Goal: Transaction & Acquisition: Purchase product/service

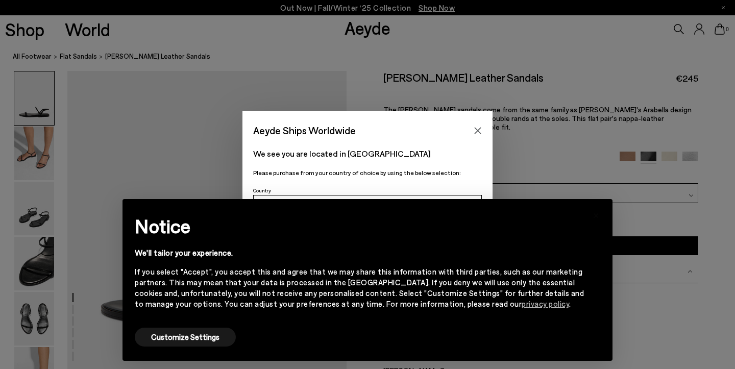
click at [591, 183] on div "Aeyde Ships Worldwide We see you are located in [GEOGRAPHIC_DATA] Please purcha…" at bounding box center [367, 184] width 735 height 147
click at [474, 130] on icon "Close" at bounding box center [477, 131] width 8 height 8
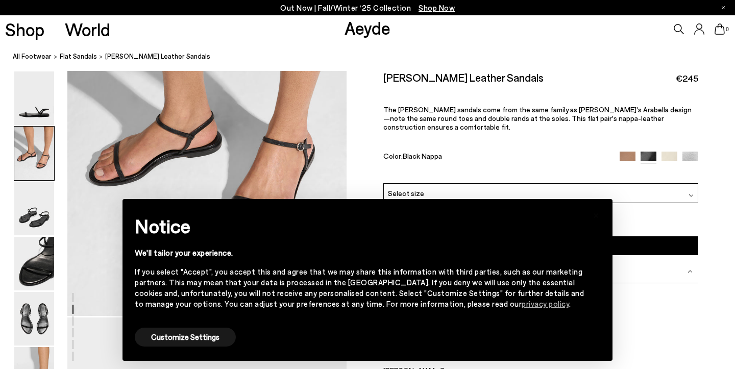
scroll to position [503, 0]
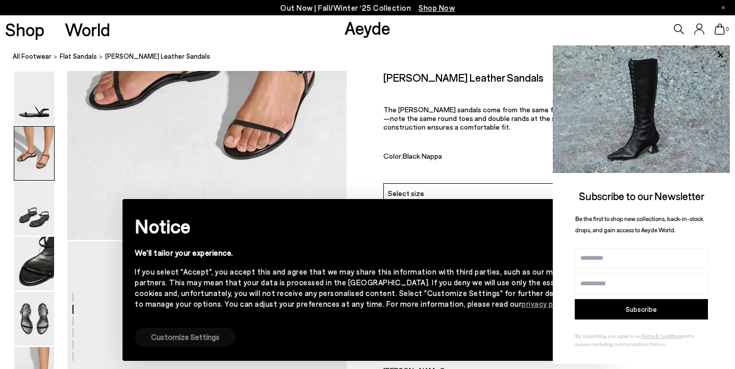
click at [207, 338] on button "Customize Settings" at bounding box center [185, 337] width 101 height 19
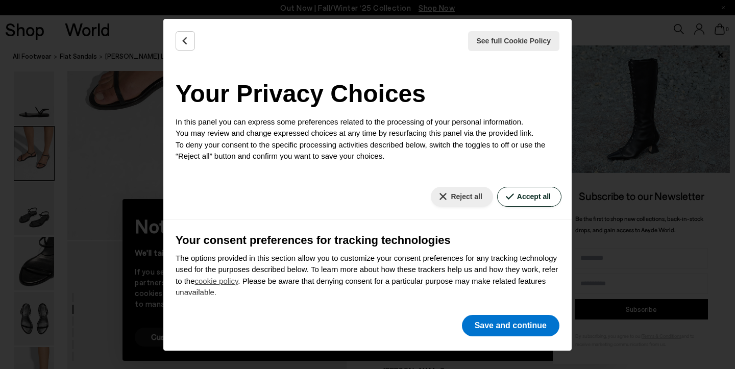
click at [529, 189] on button "Accept all" at bounding box center [529, 197] width 64 height 20
click at [493, 321] on button "Save and continue" at bounding box center [510, 325] width 97 height 21
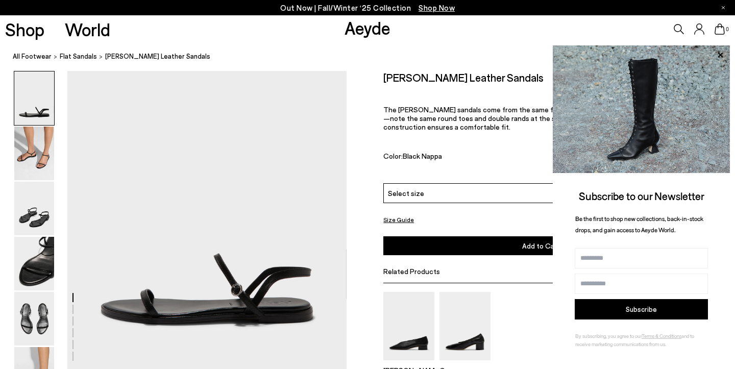
scroll to position [0, 0]
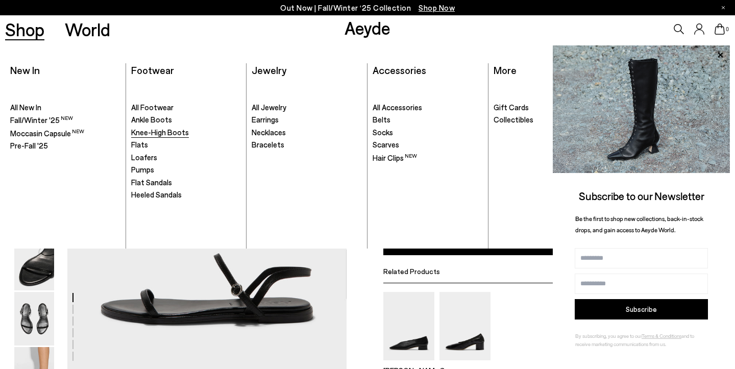
click at [161, 132] on span "Knee-High Boots" at bounding box center [160, 132] width 58 height 9
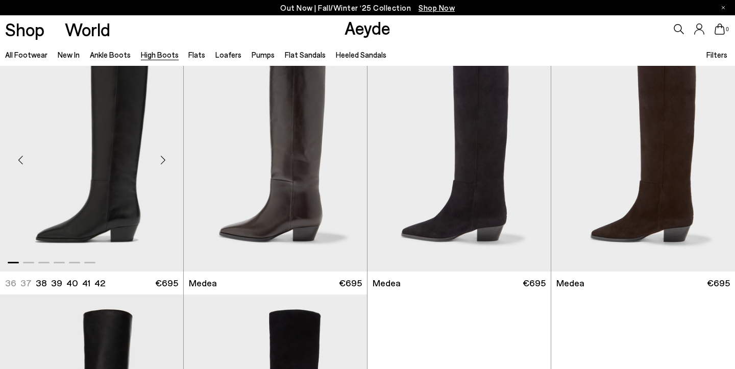
scroll to position [22, 0]
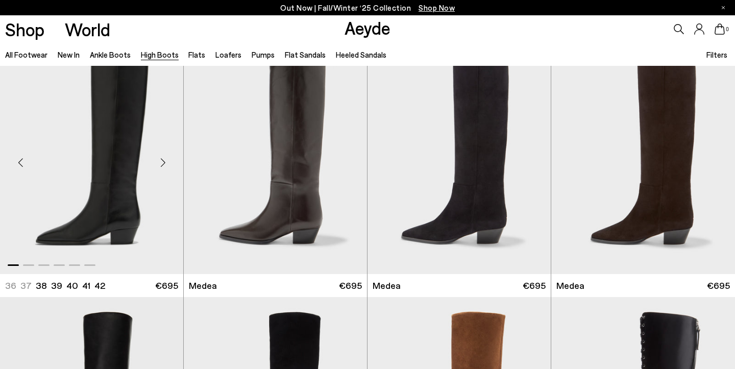
click at [160, 161] on div "Next slide" at bounding box center [162, 162] width 31 height 31
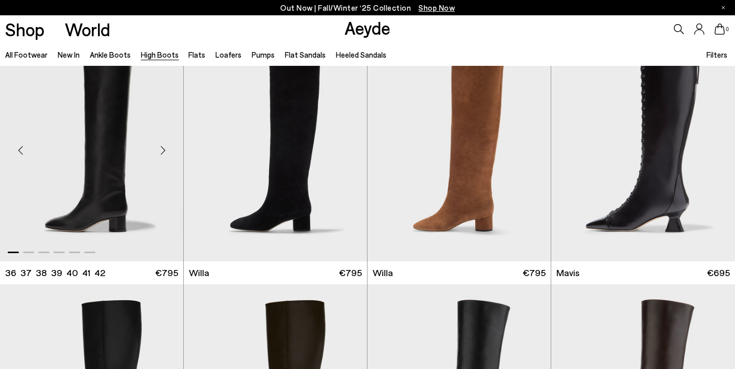
scroll to position [254, 0]
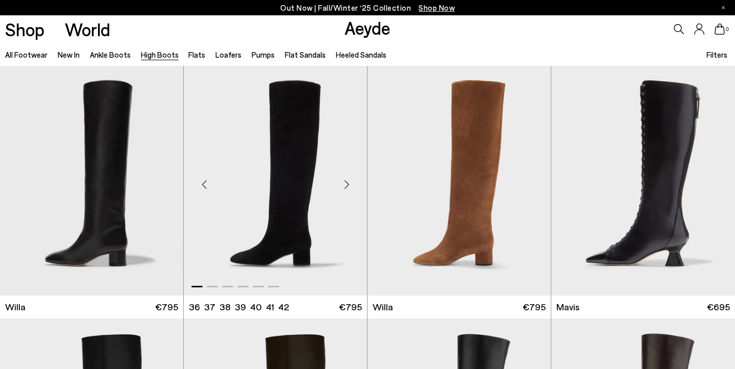
click at [346, 186] on div "Next slide" at bounding box center [346, 184] width 31 height 31
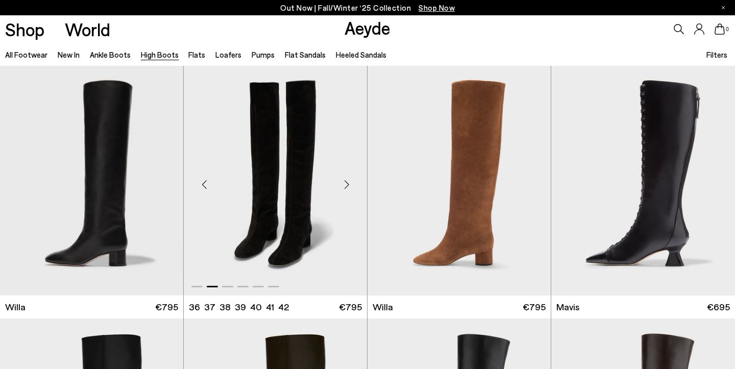
click at [346, 186] on div "Next slide" at bounding box center [346, 184] width 31 height 31
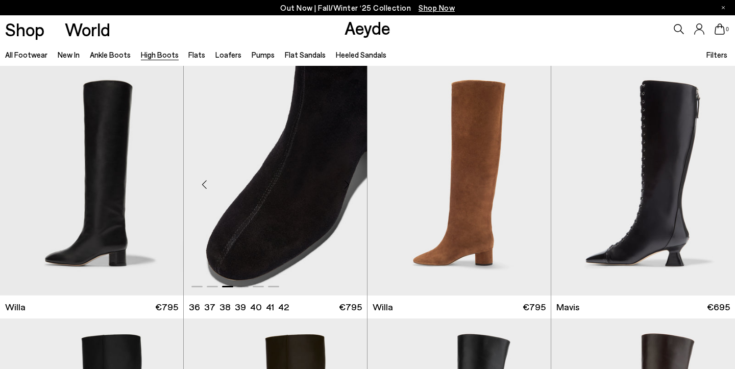
click at [346, 186] on div "Next slide" at bounding box center [346, 184] width 31 height 31
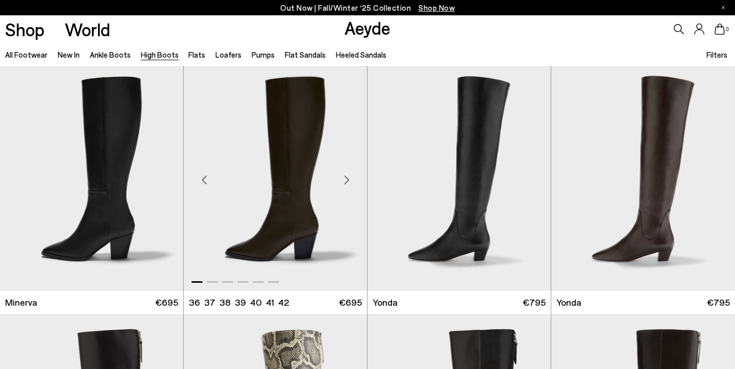
scroll to position [518, 0]
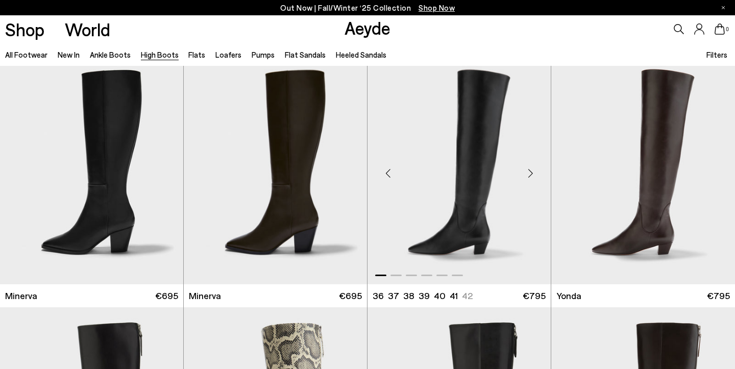
click at [531, 171] on div "Next slide" at bounding box center [530, 173] width 31 height 31
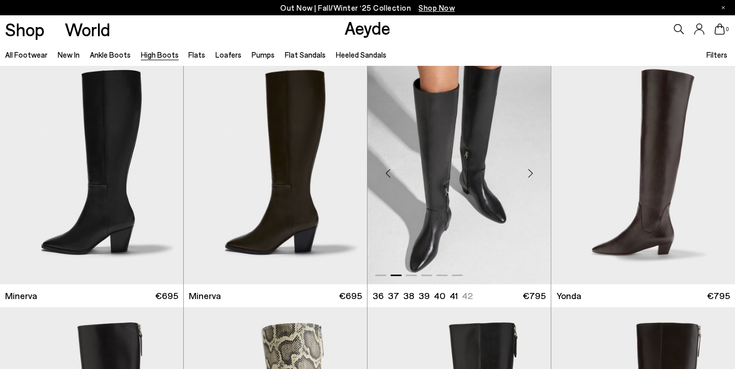
click at [531, 171] on div "Next slide" at bounding box center [530, 173] width 31 height 31
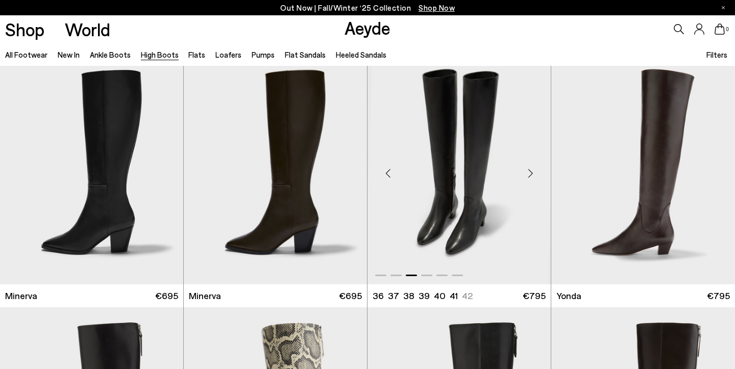
click at [531, 171] on div "Next slide" at bounding box center [530, 173] width 31 height 31
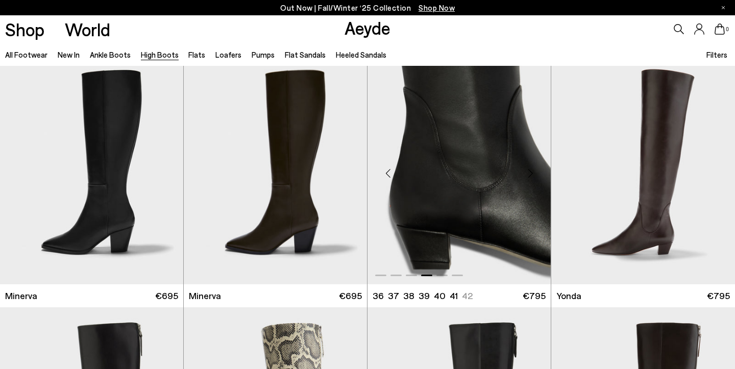
click at [531, 171] on div "Next slide" at bounding box center [530, 173] width 31 height 31
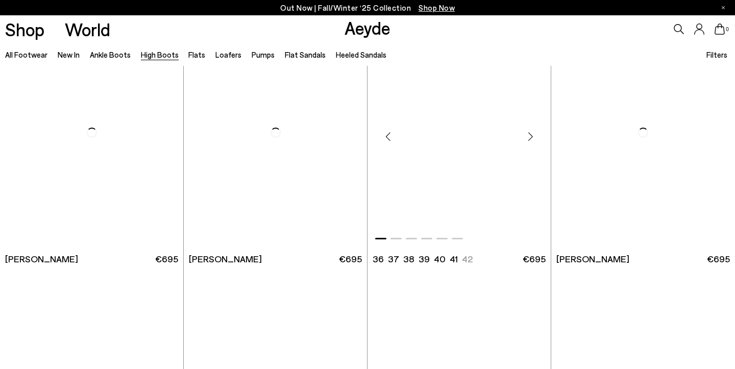
scroll to position [1782, 0]
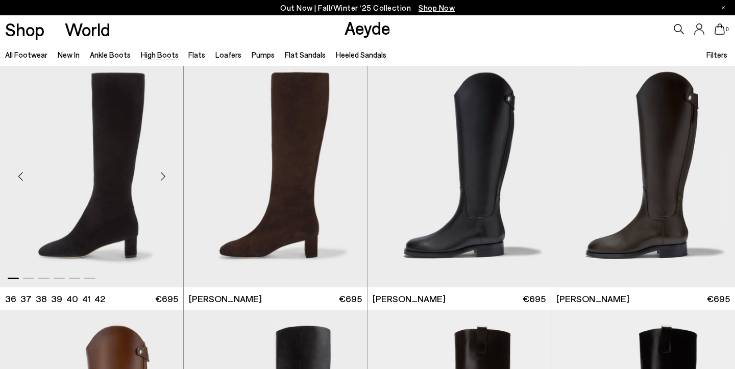
click at [163, 174] on div "Next slide" at bounding box center [162, 176] width 31 height 31
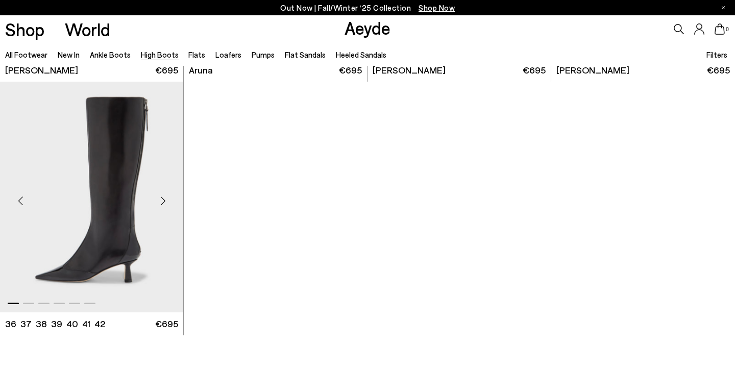
scroll to position [2518, 0]
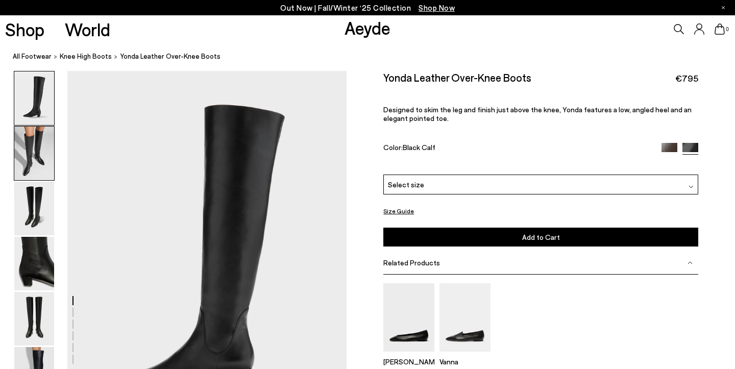
click at [32, 155] on img at bounding box center [34, 154] width 40 height 54
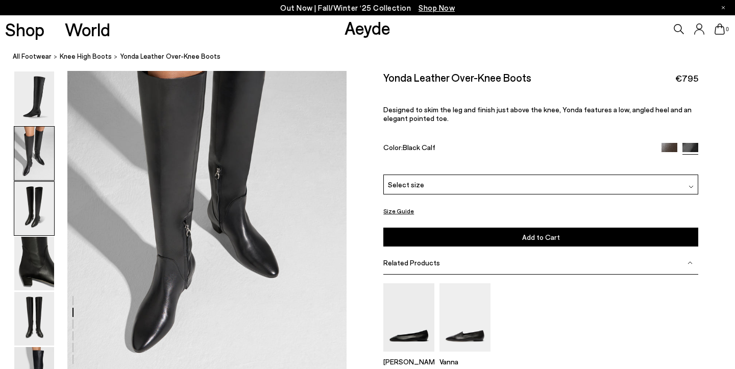
scroll to position [436, 0]
click at [36, 204] on img at bounding box center [34, 209] width 40 height 54
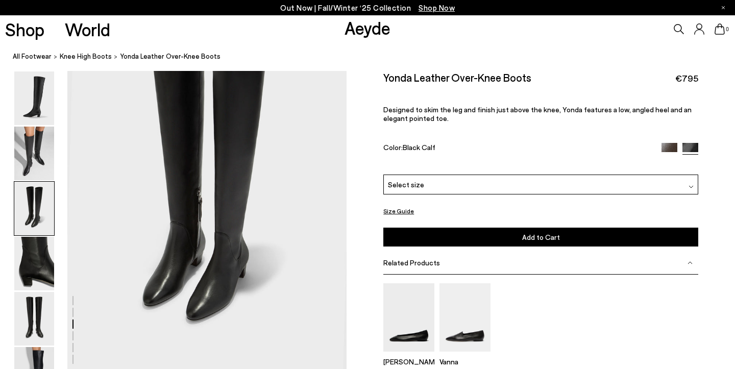
scroll to position [814, 0]
click at [34, 251] on img at bounding box center [34, 264] width 40 height 54
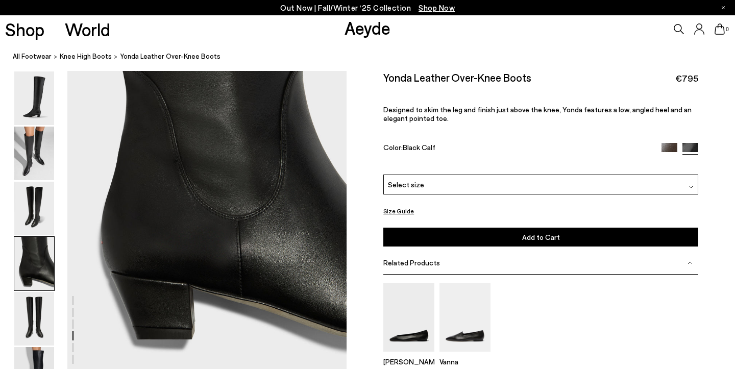
scroll to position [1195, 0]
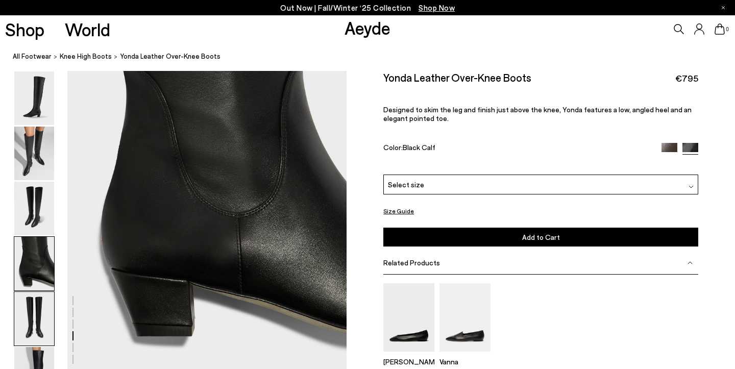
click at [32, 319] on img at bounding box center [34, 319] width 40 height 54
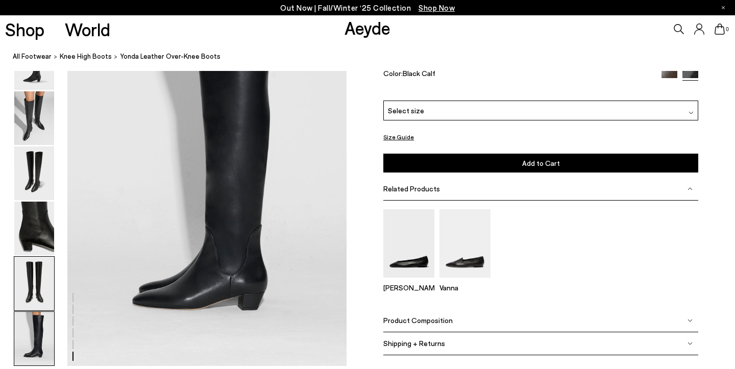
scroll to position [1948, 0]
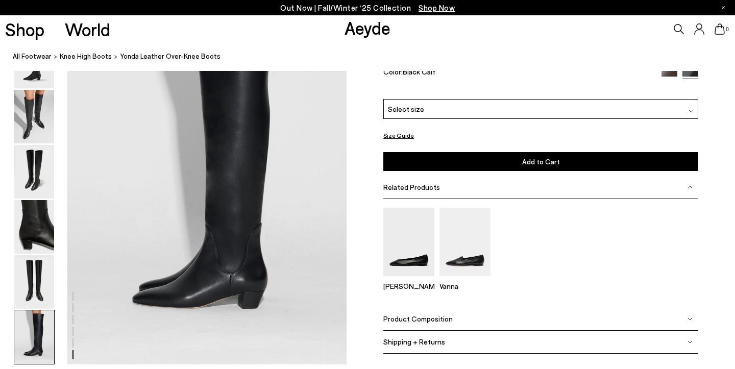
click at [495, 320] on div "Product Composition" at bounding box center [540, 318] width 315 height 23
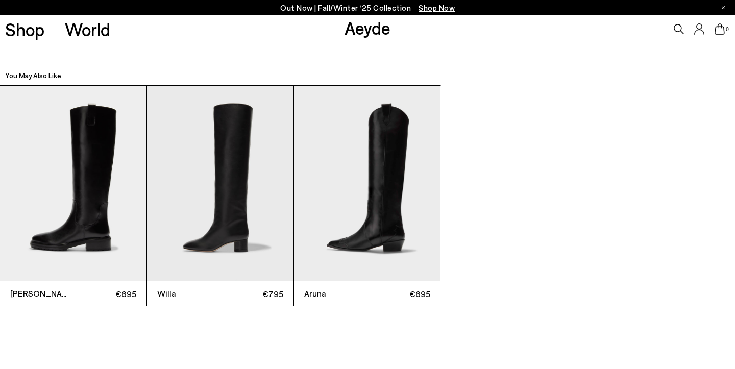
scroll to position [2304, 0]
